Goal: Navigation & Orientation: Find specific page/section

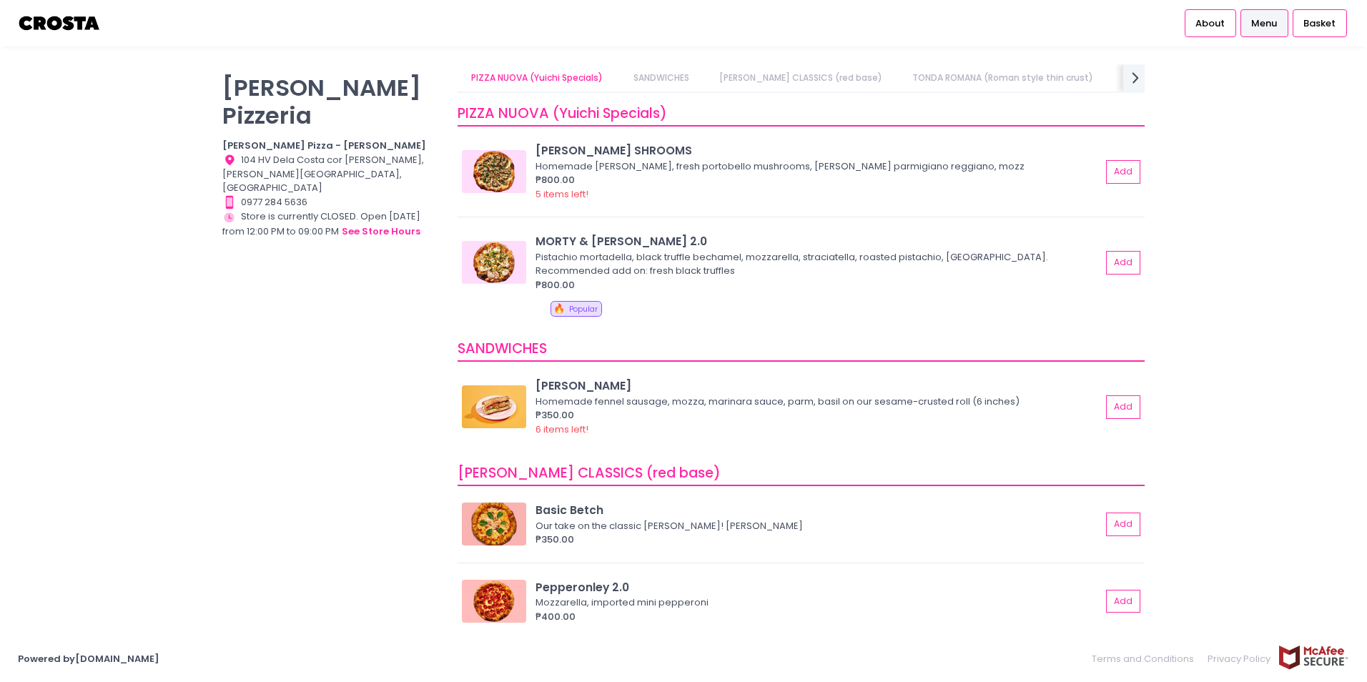
click at [666, 84] on link "SANDWICHES" at bounding box center [661, 77] width 84 height 27
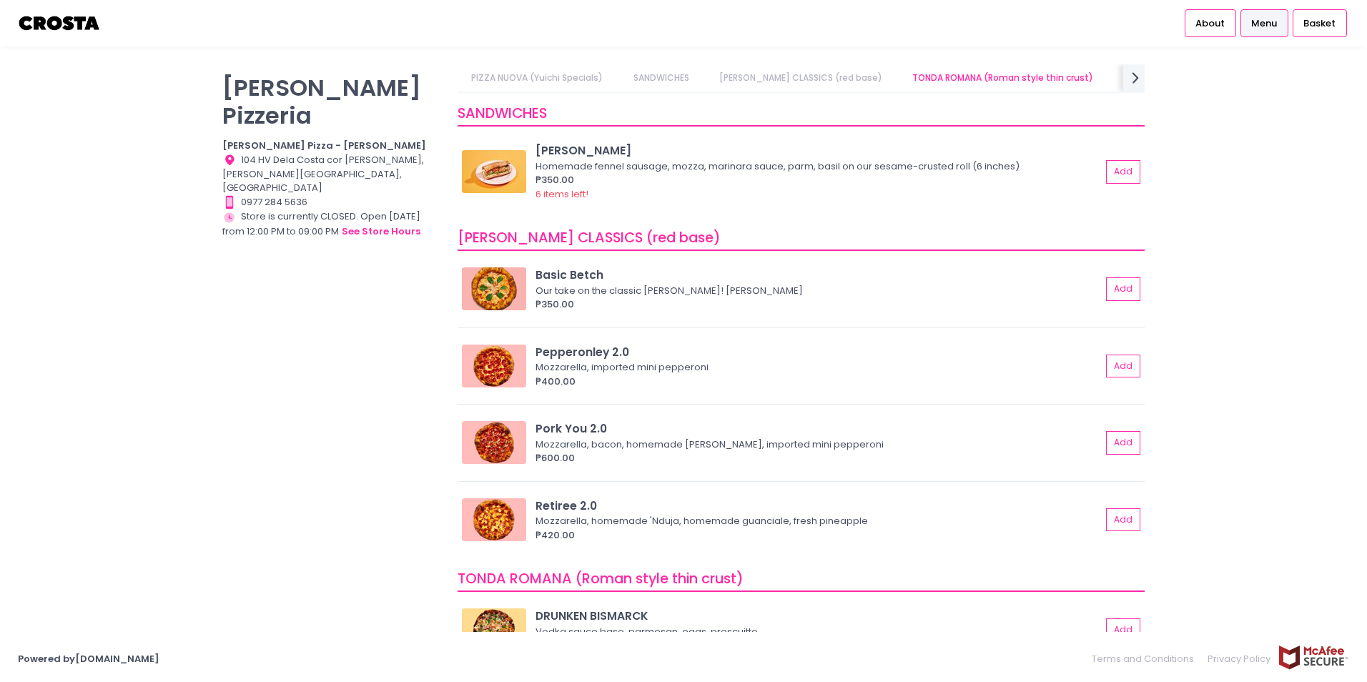
click at [777, 79] on link "[PERSON_NAME] CLASSICS (red base)" at bounding box center [800, 77] width 191 height 27
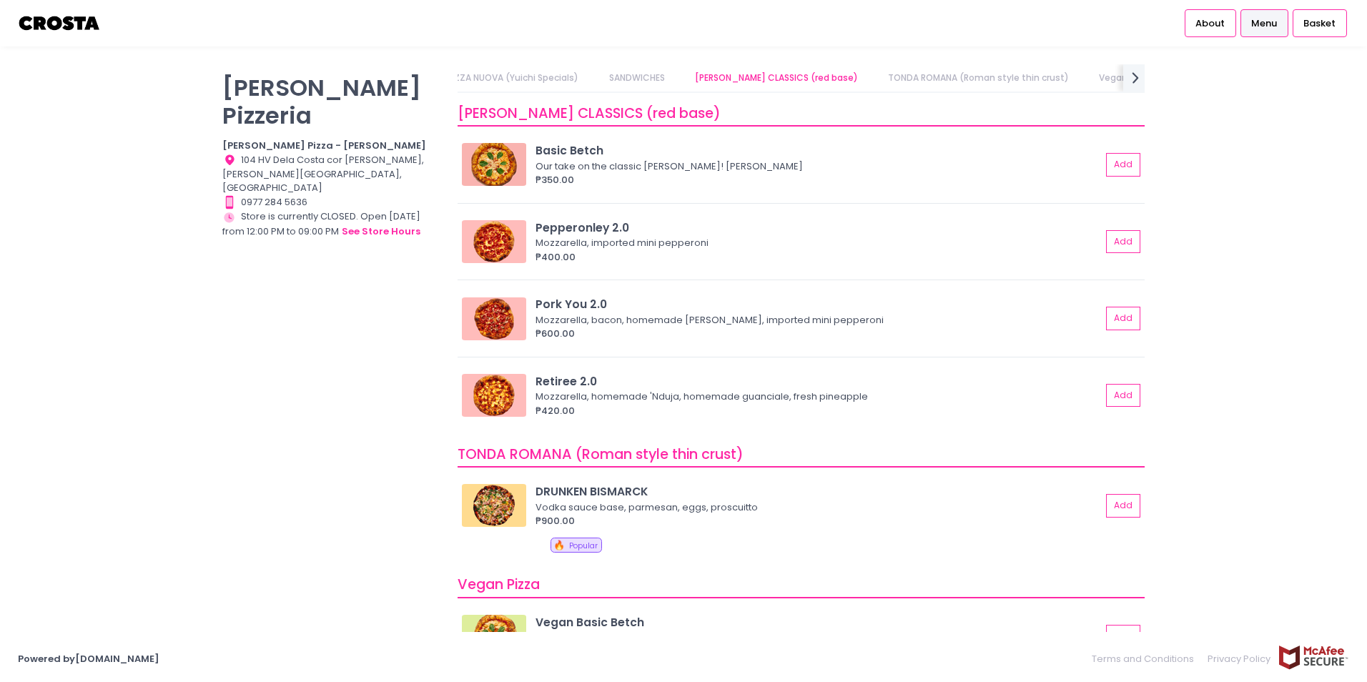
click at [909, 80] on link "TONDA ROMANA (Roman style thin crust)" at bounding box center [978, 77] width 209 height 27
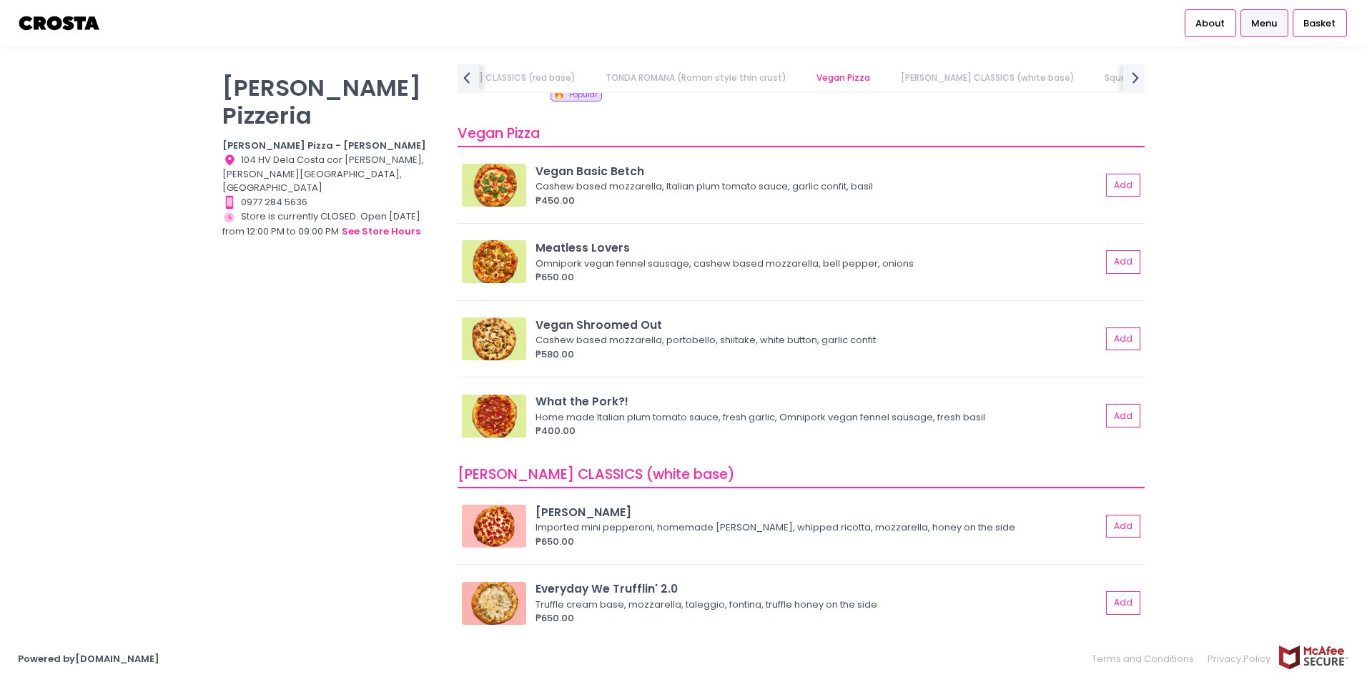
scroll to position [786, 0]
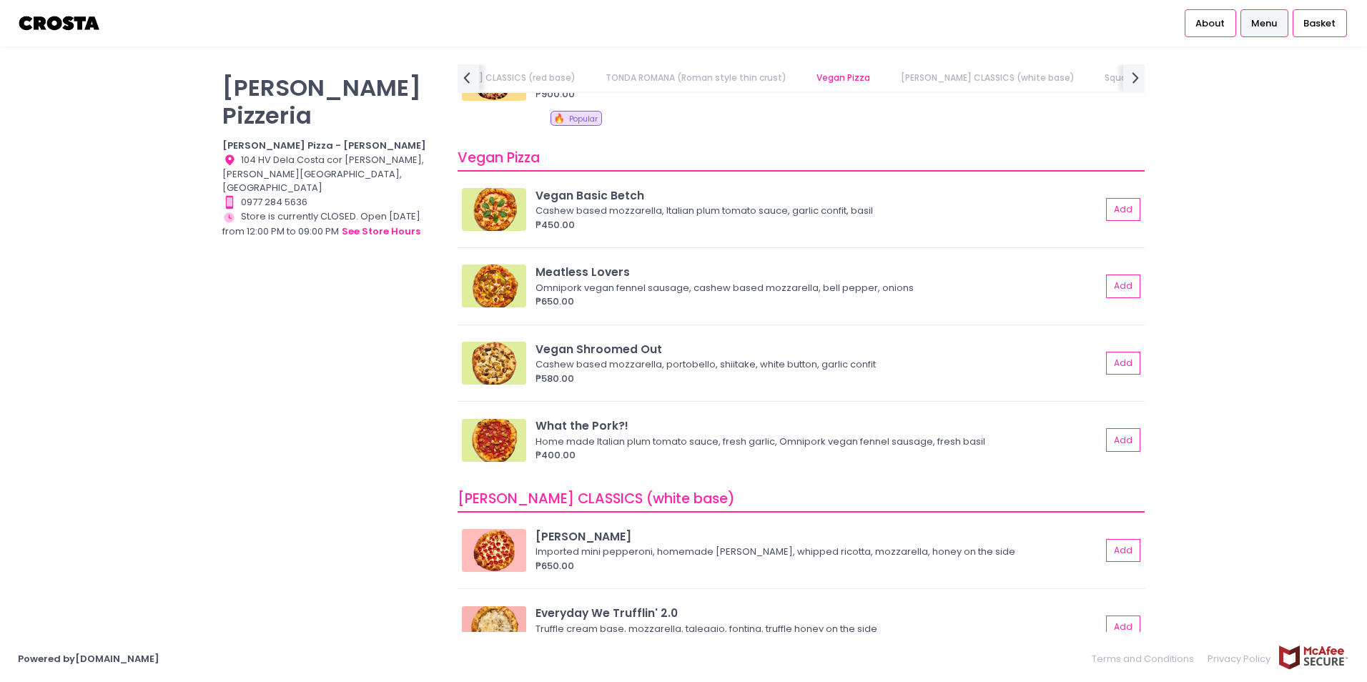
click at [533, 81] on link "[PERSON_NAME] CLASSICS (red base)" at bounding box center [493, 77] width 191 height 27
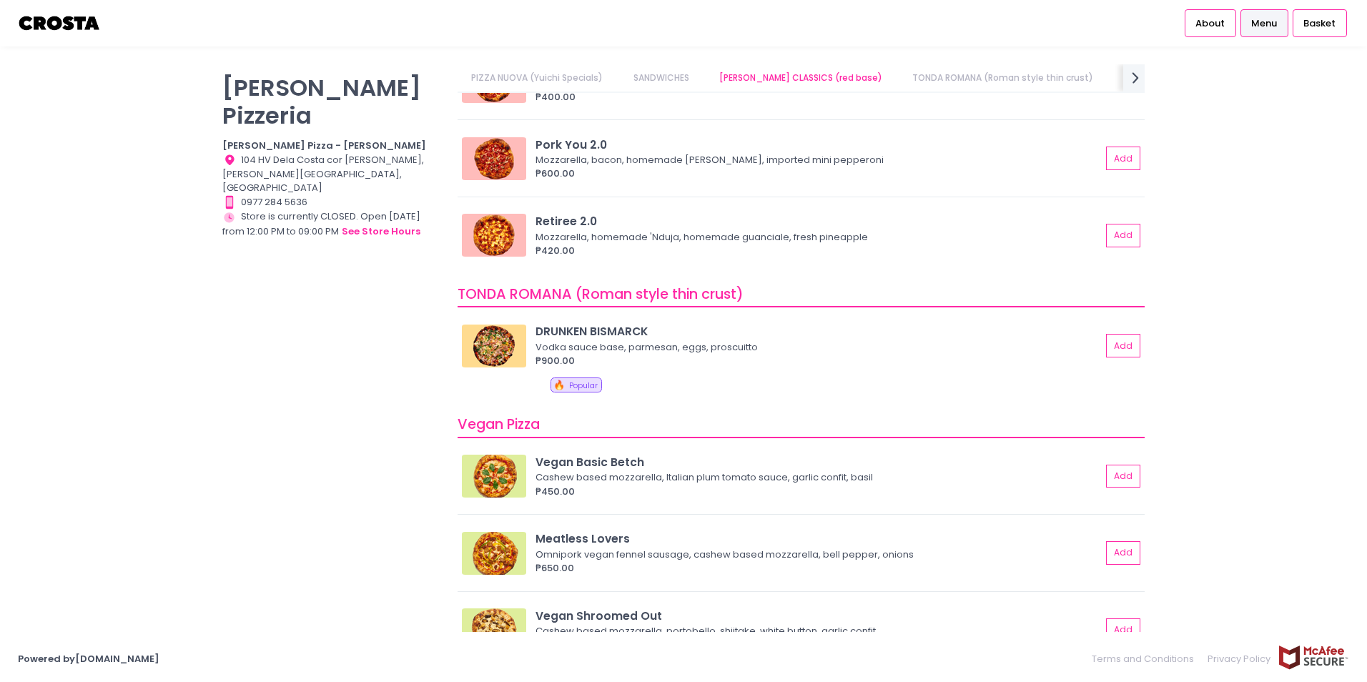
scroll to position [360, 0]
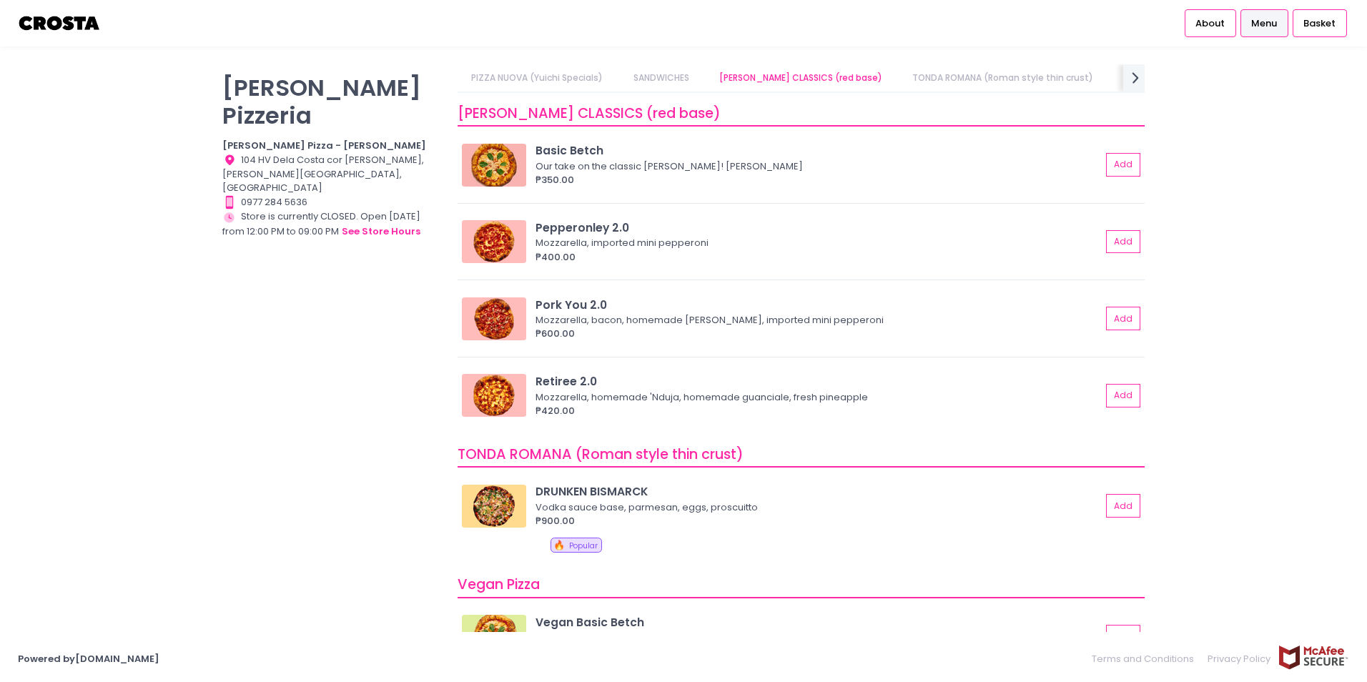
click at [530, 76] on link "PIZZA NUOVA (Yuichi Specials)" at bounding box center [537, 77] width 159 height 27
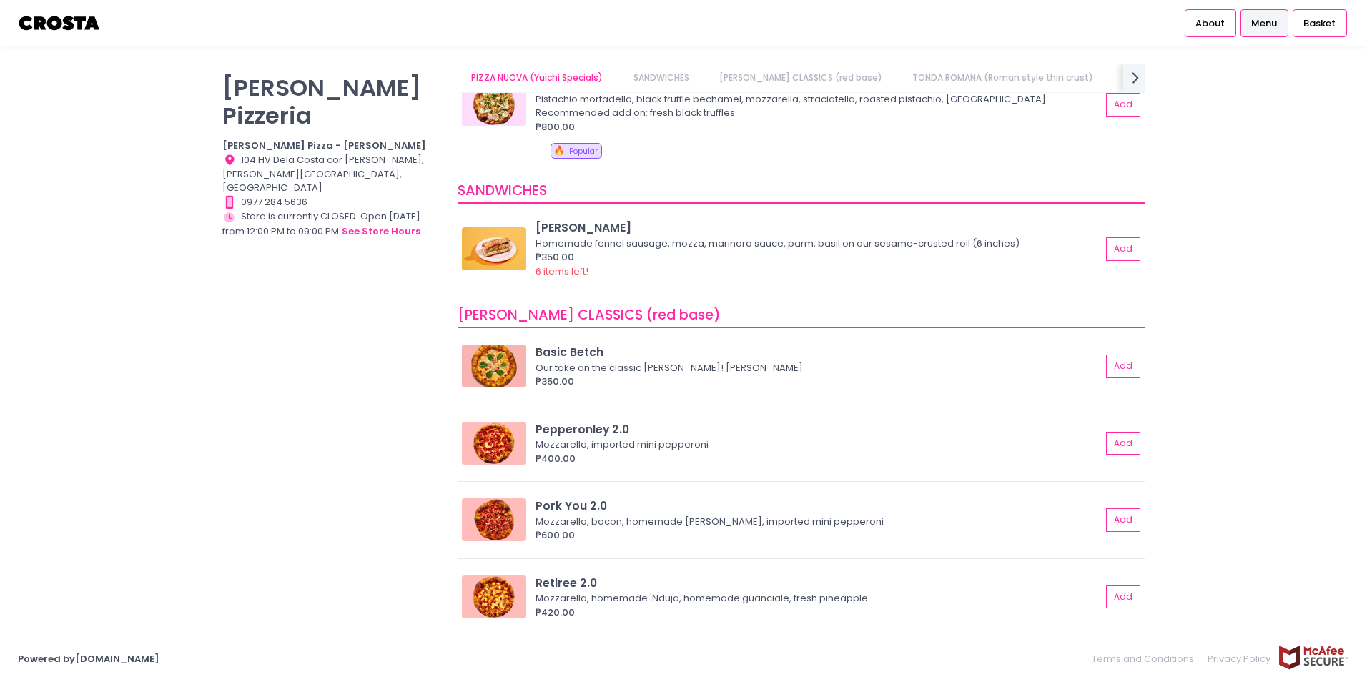
scroll to position [0, 0]
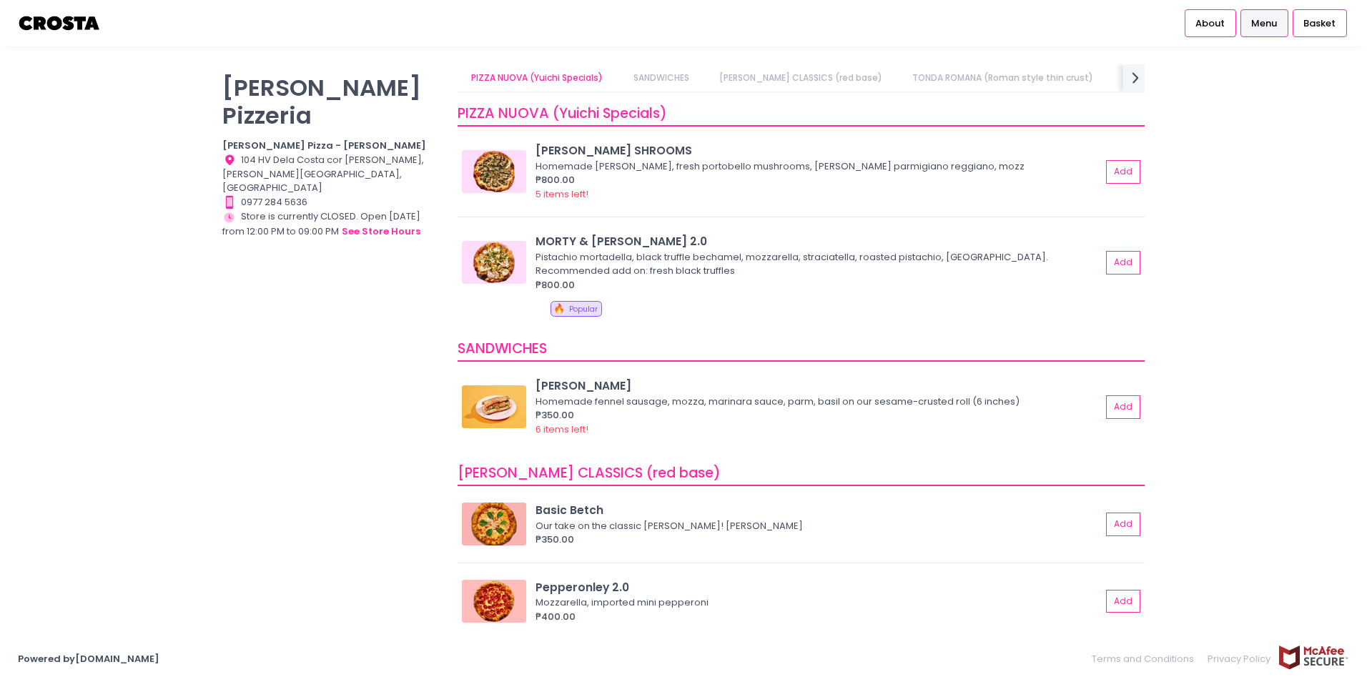
click at [1110, 81] on link "Vegan Pizza" at bounding box center [1151, 77] width 82 height 27
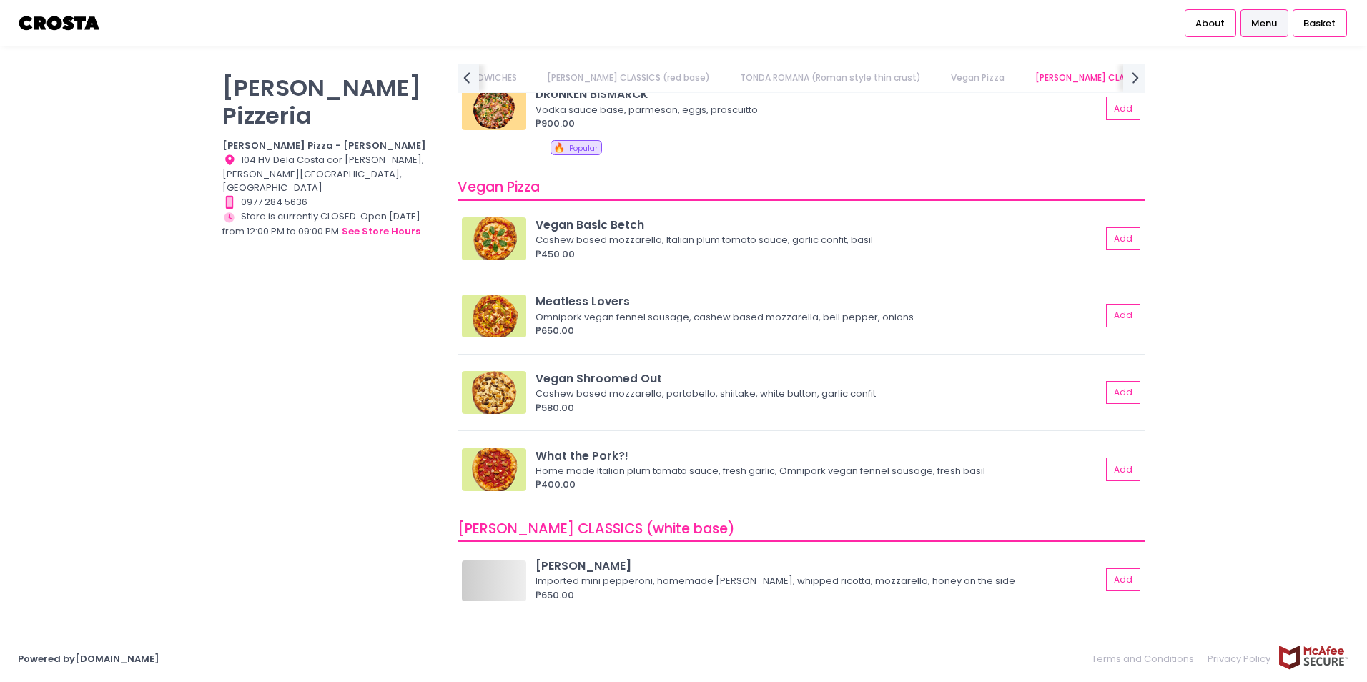
scroll to position [831, 0]
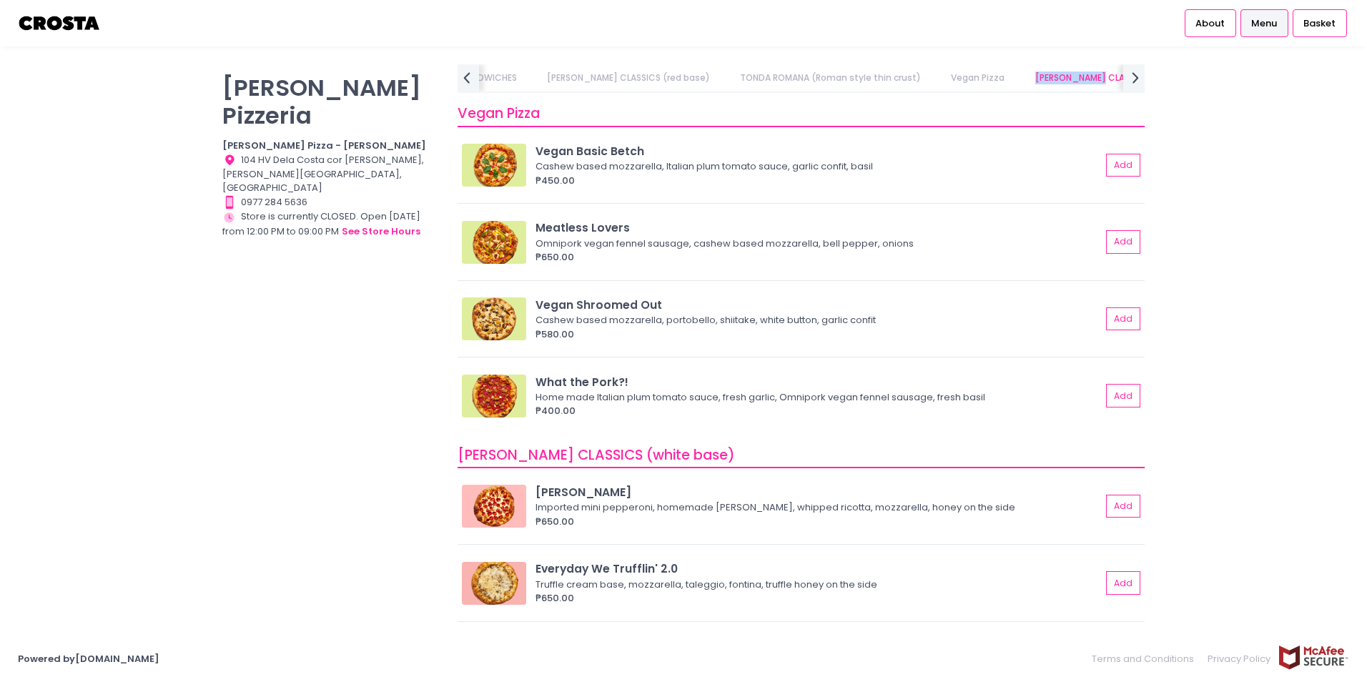
drag, startPoint x: 1063, startPoint y: 81, endPoint x: 979, endPoint y: 74, distance: 84.0
click at [979, 74] on ul "PIZZA NUOVA (Yuichi Specials) SANDWICHES CROSTA CLASSICS (red base) TONDA ROMAN…" at bounding box center [801, 77] width 650 height 27
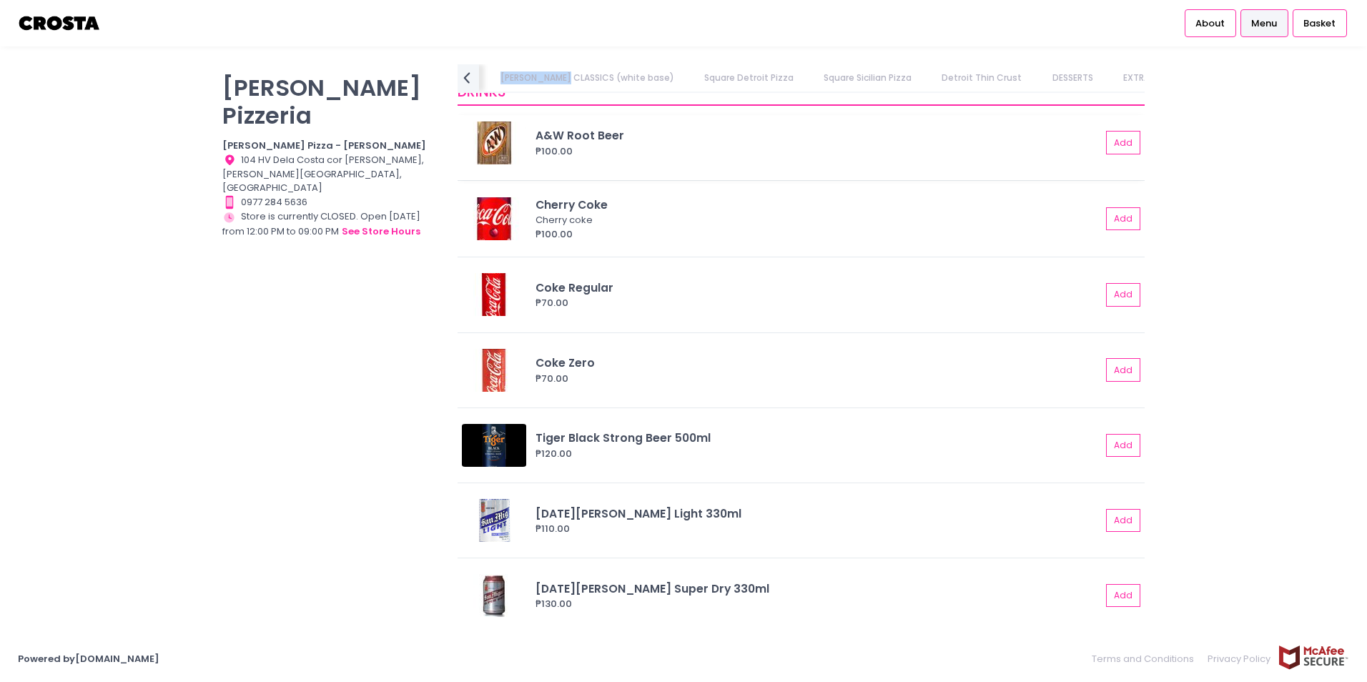
scroll to position [2905, 0]
click at [1109, 82] on link "EXTRAS" at bounding box center [1138, 77] width 59 height 27
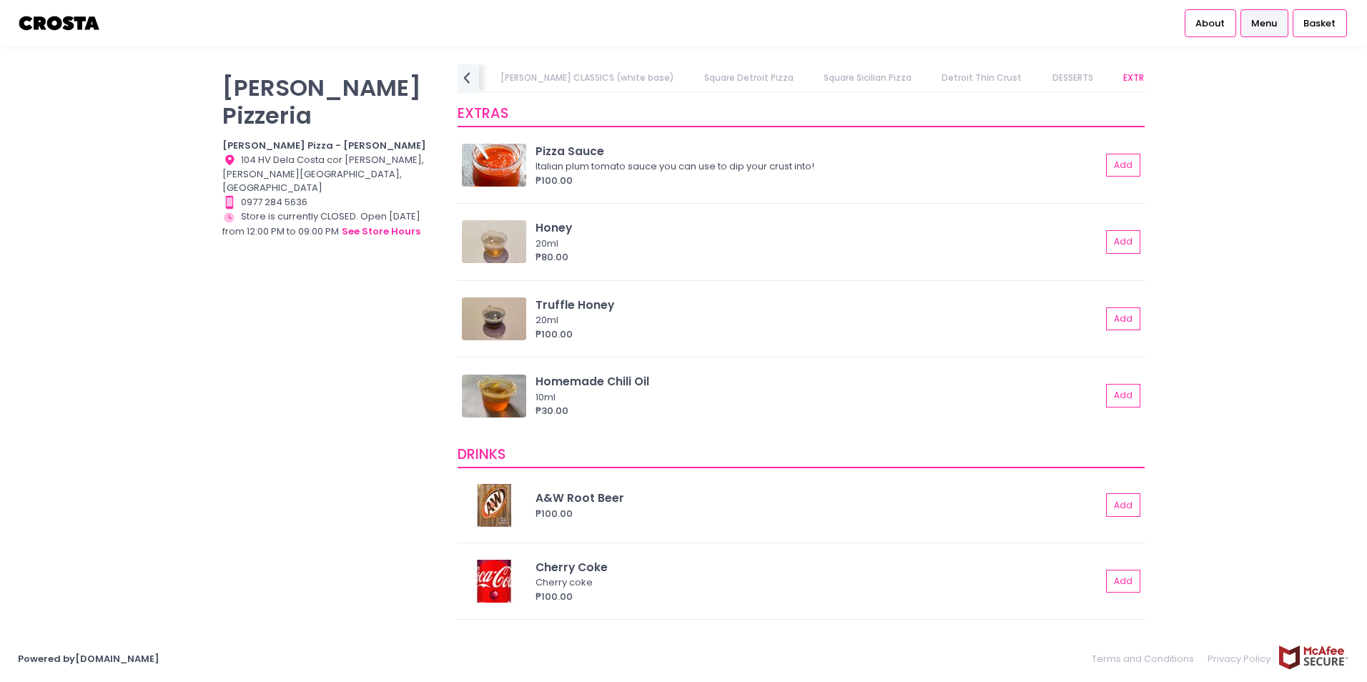
click at [1038, 84] on link "DESSERTS" at bounding box center [1072, 77] width 69 height 27
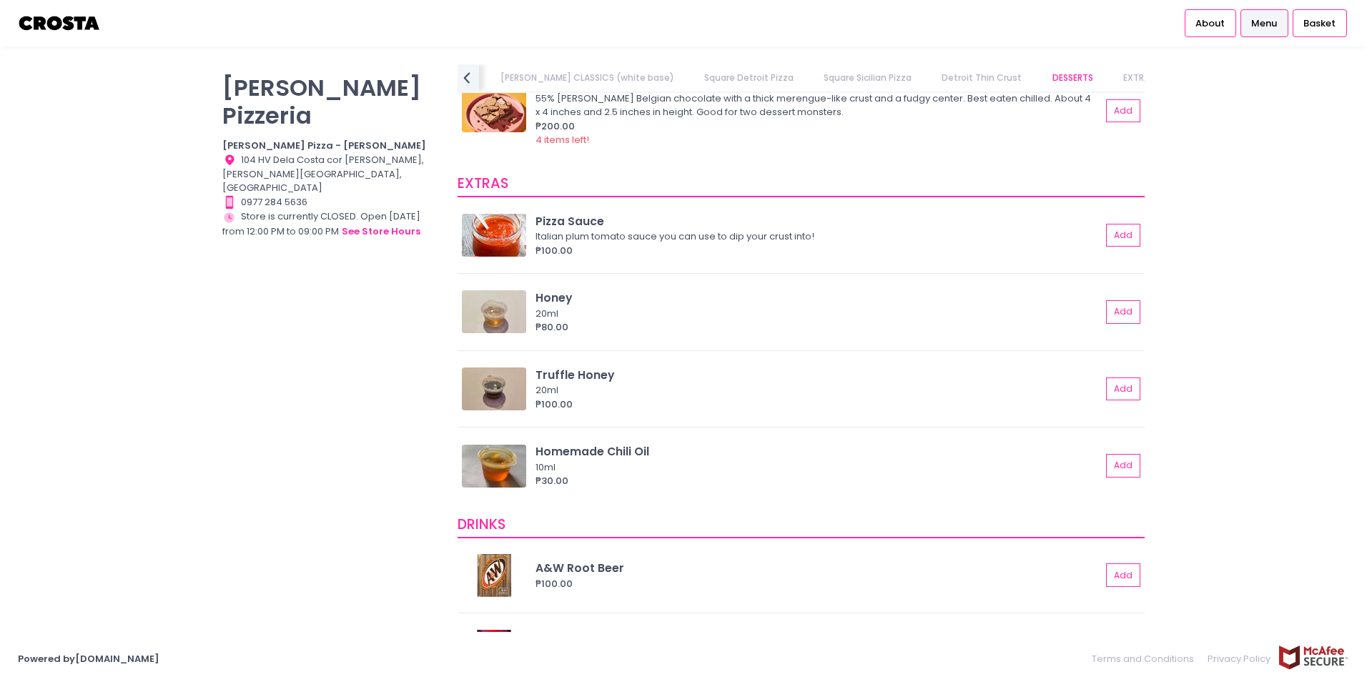
scroll to position [2404, 0]
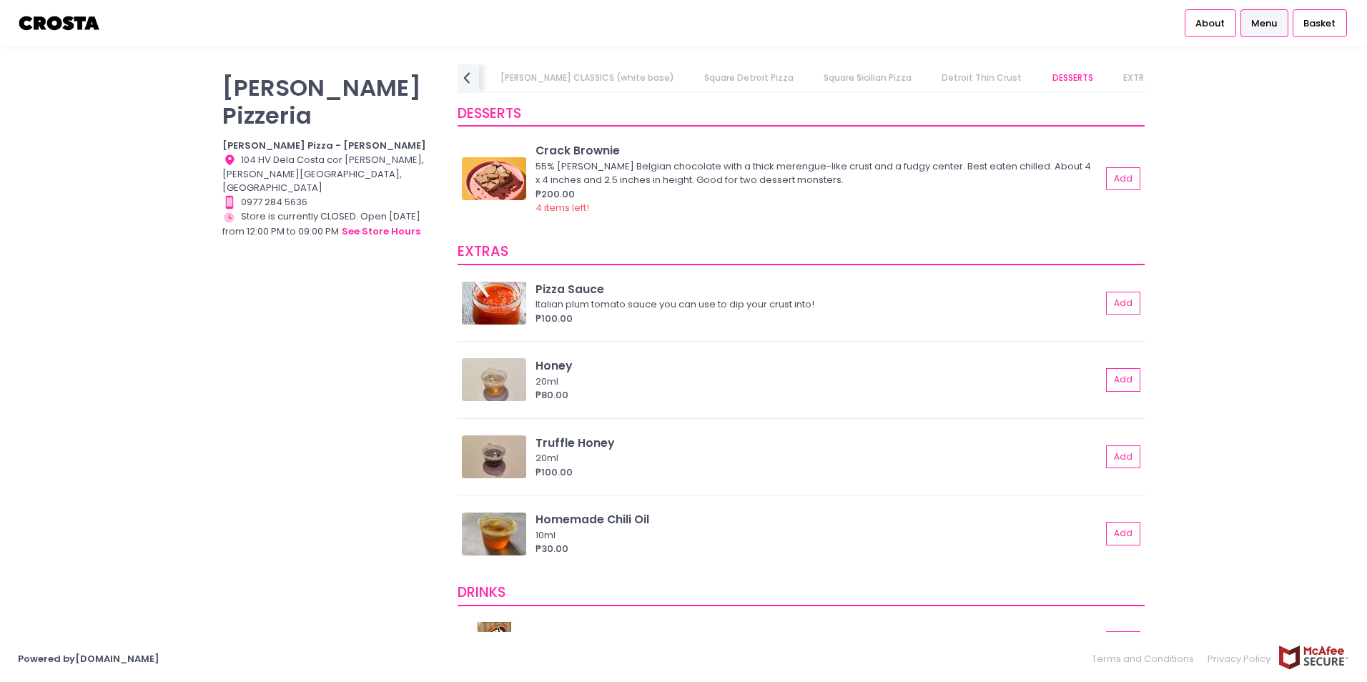
click at [928, 82] on link "Detroit Thin Crust" at bounding box center [982, 77] width 108 height 27
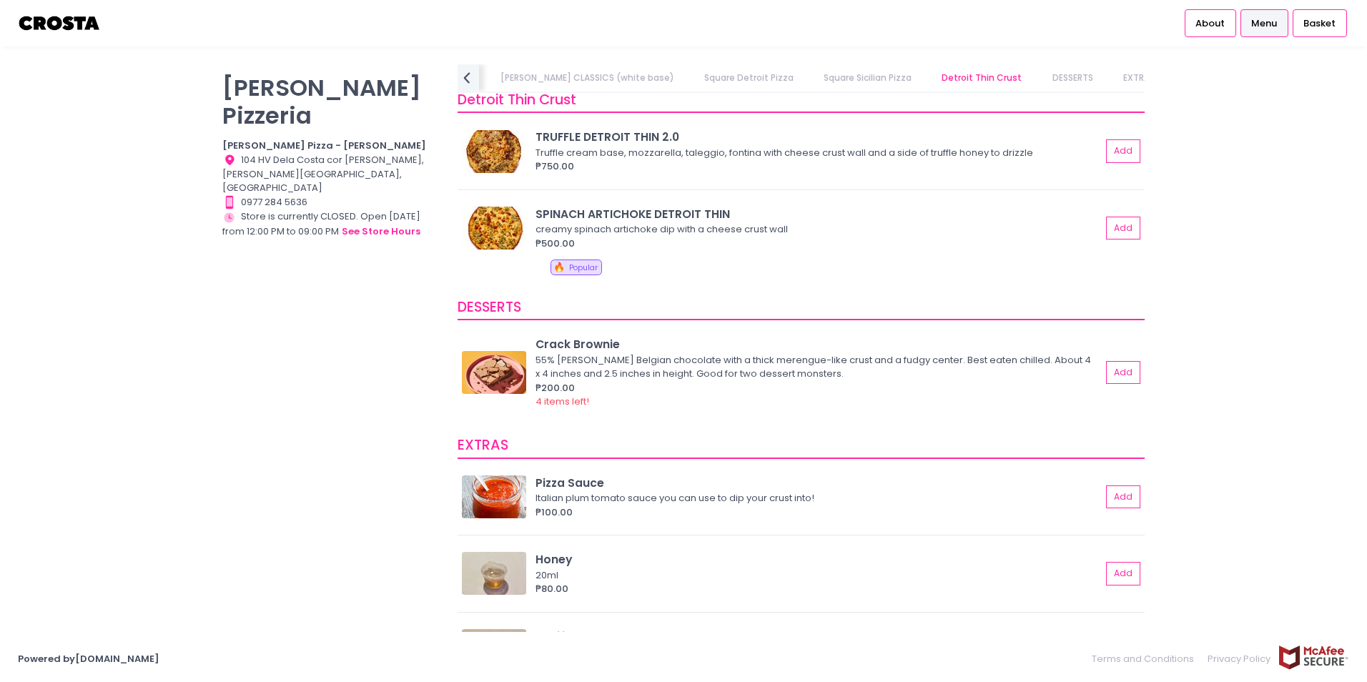
scroll to position [2196, 0]
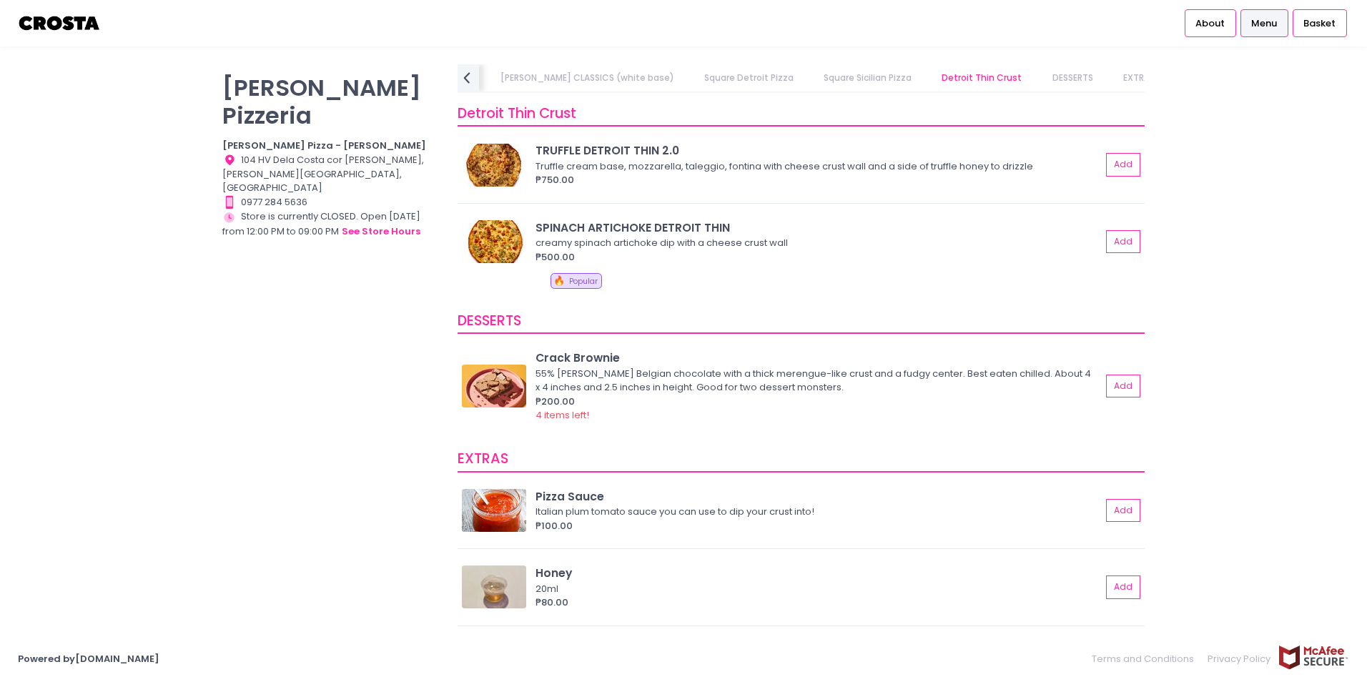
click at [810, 82] on link "Square Sicilian Pizza" at bounding box center [868, 77] width 116 height 27
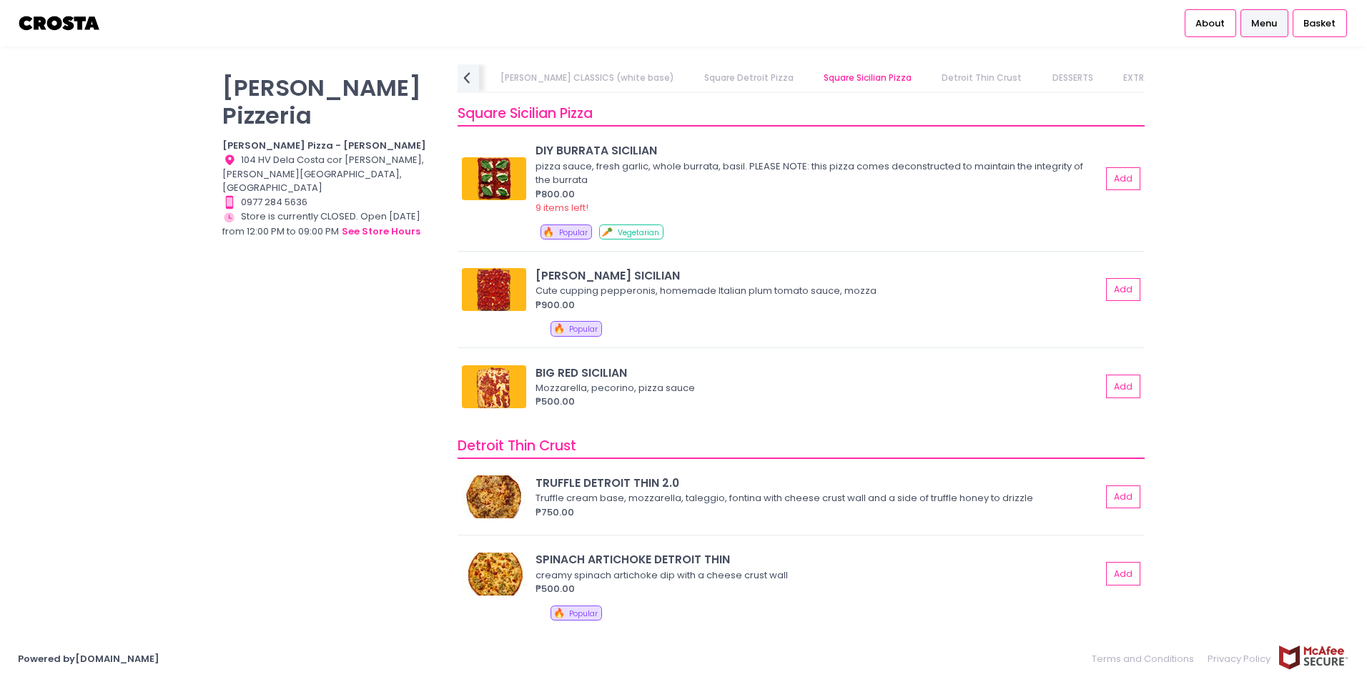
click at [690, 77] on link "Square Detroit Pizza" at bounding box center [748, 77] width 117 height 27
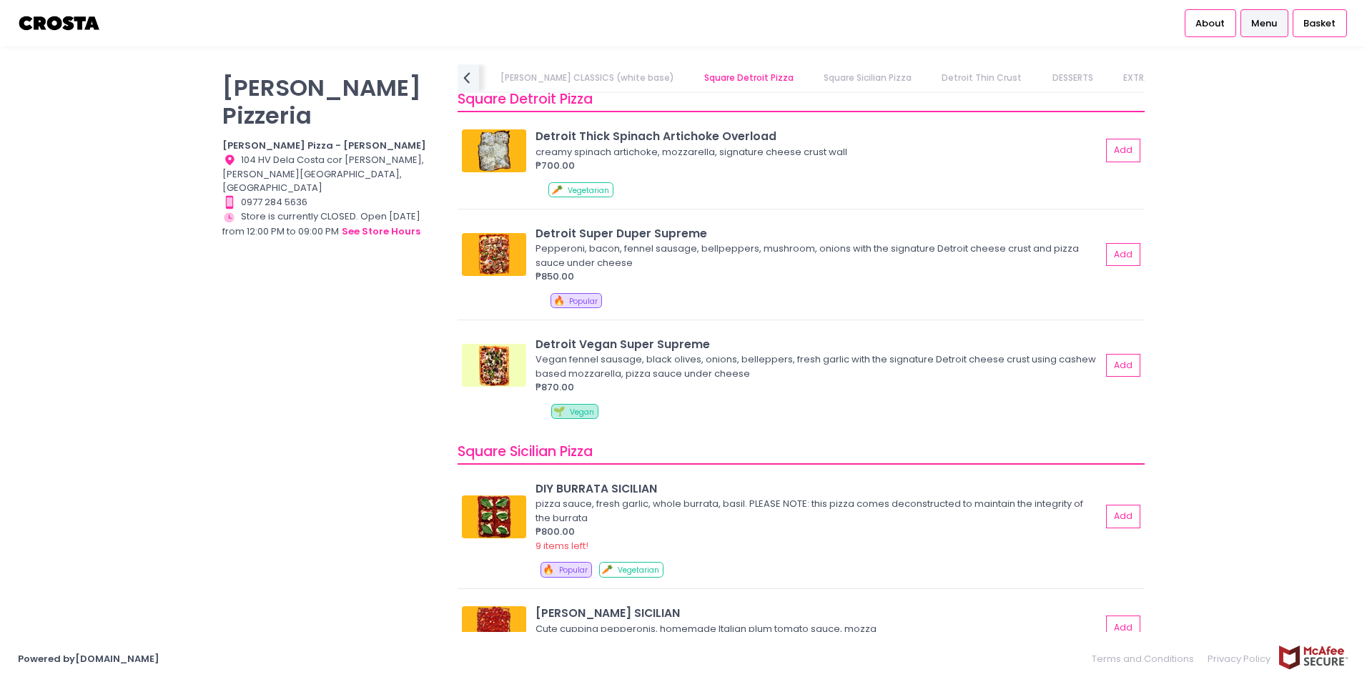
scroll to position [1513, 0]
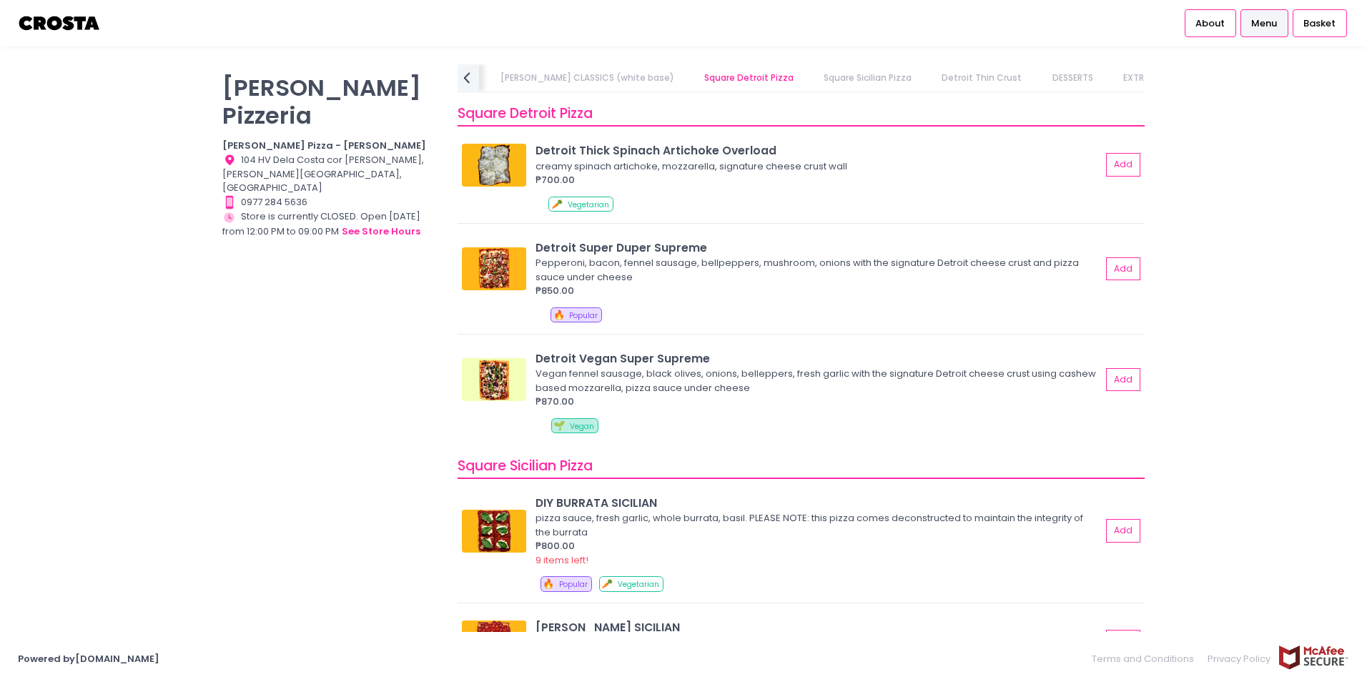
click at [590, 80] on link "[PERSON_NAME] CLASSICS (white base)" at bounding box center [587, 77] width 202 height 27
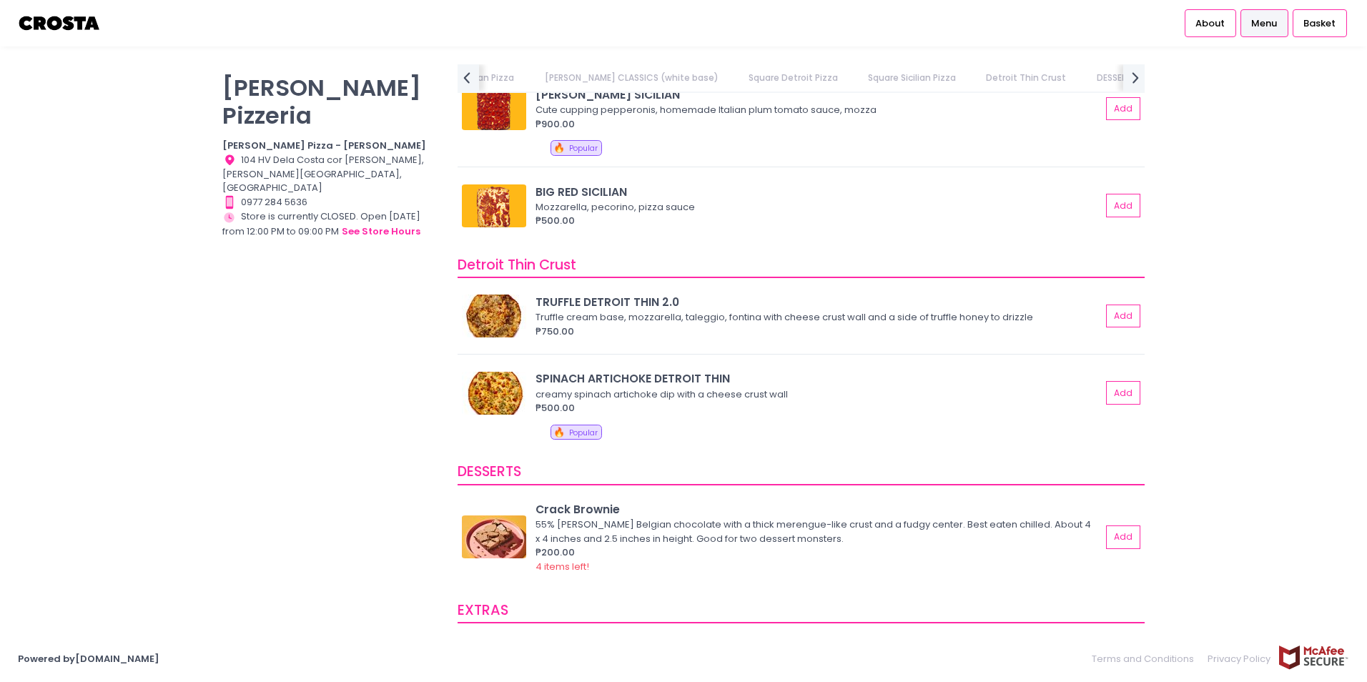
scroll to position [2216, 0]
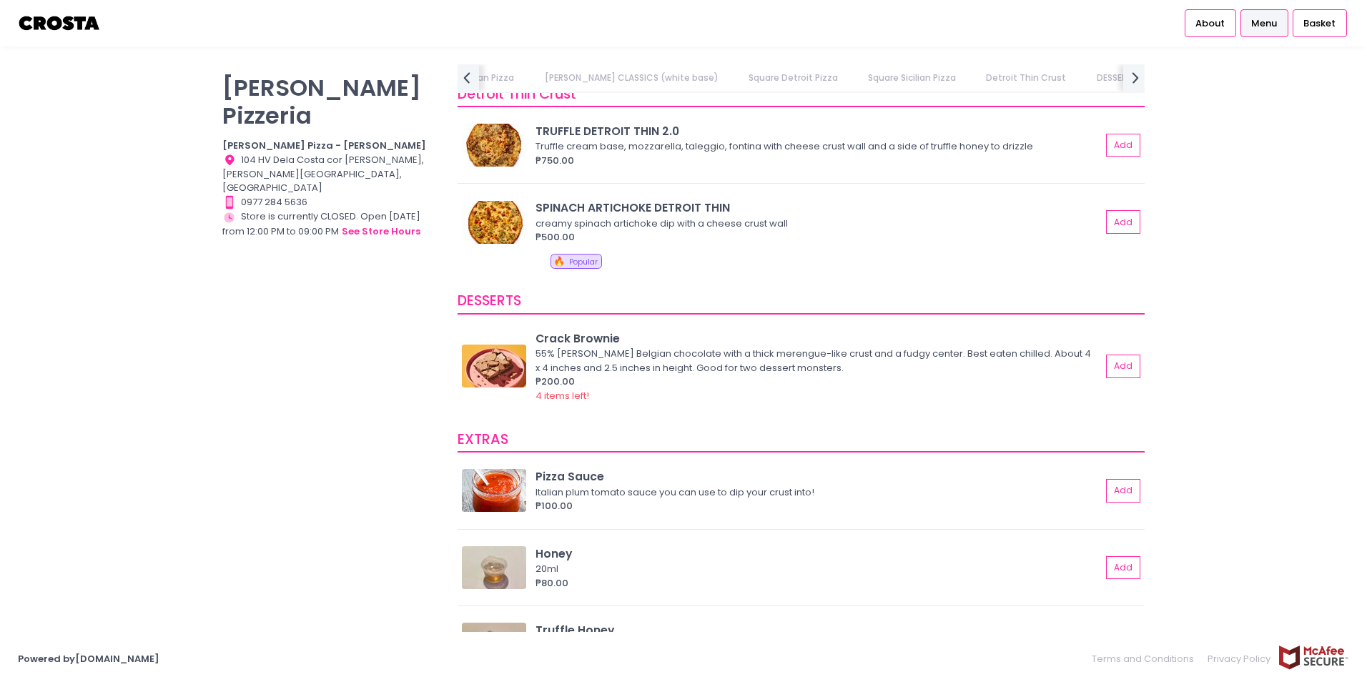
click at [1274, 31] on link "Menu" at bounding box center [1264, 22] width 48 height 27
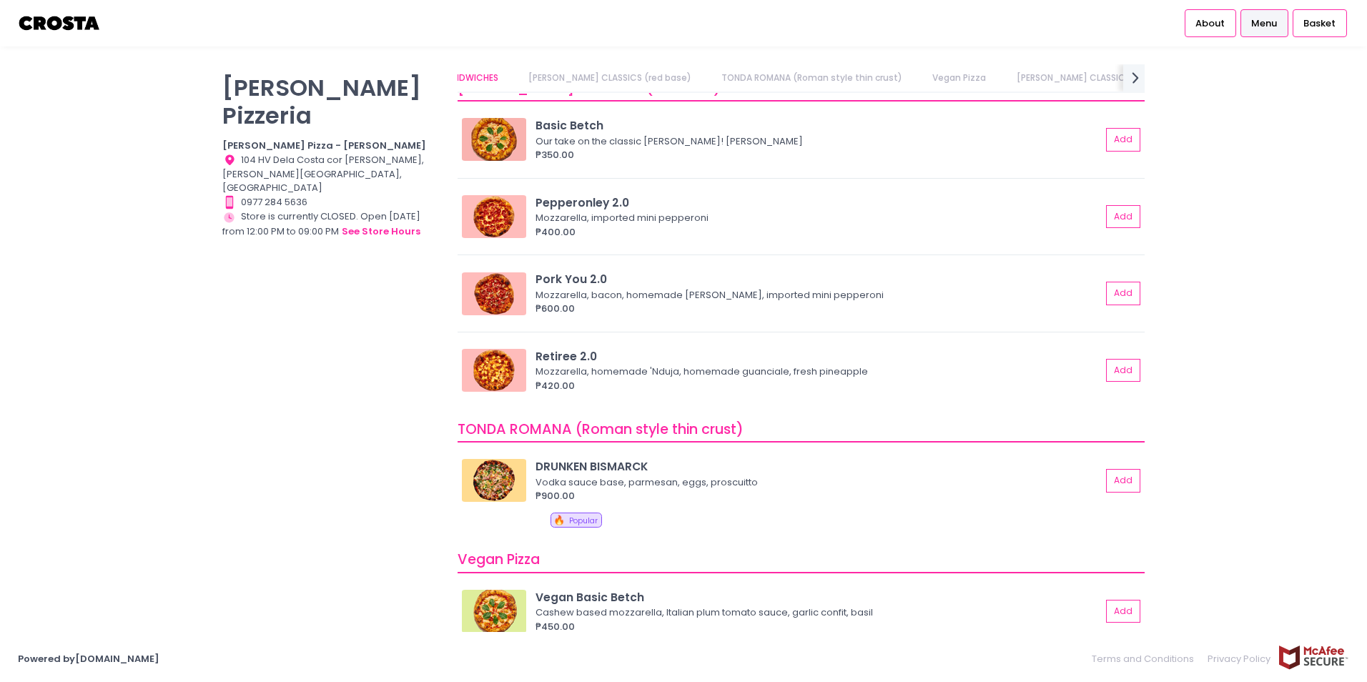
scroll to position [0, 0]
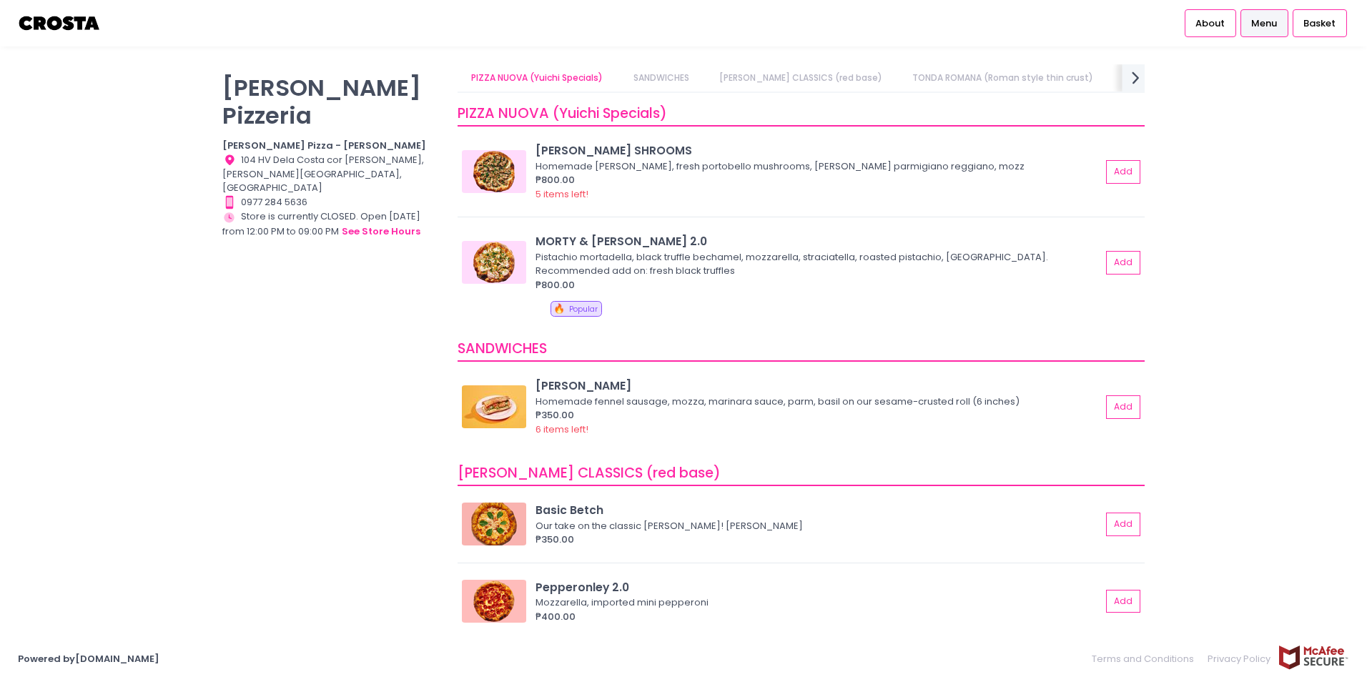
click at [1142, 76] on icon "next Created with Sketch." at bounding box center [1135, 77] width 21 height 21
click at [720, 84] on link "Square Detroit Pizza" at bounding box center [778, 77] width 117 height 27
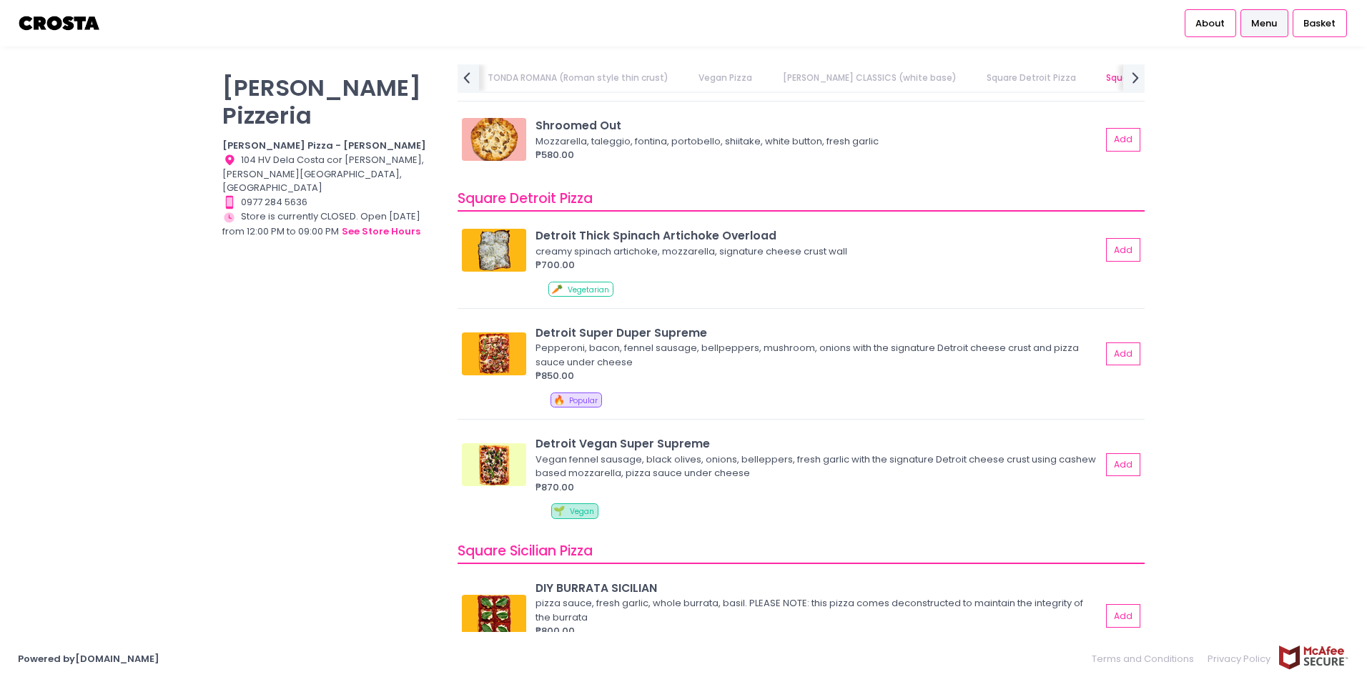
scroll to position [0, 443]
